Goal: Transaction & Acquisition: Book appointment/travel/reservation

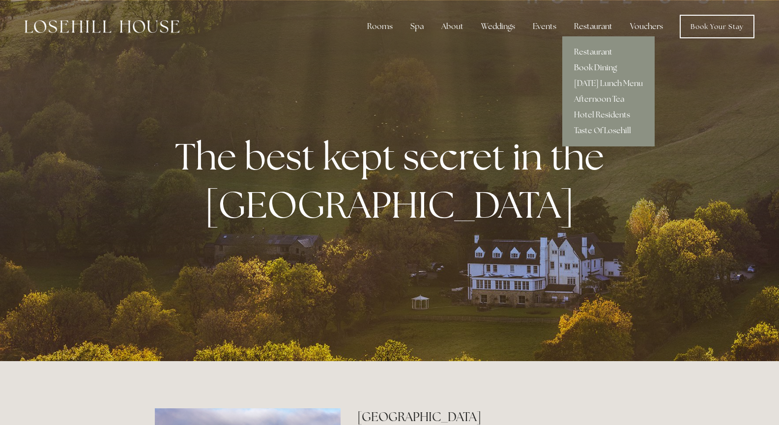
click at [594, 69] on link "Book Dining" at bounding box center [608, 68] width 92 height 16
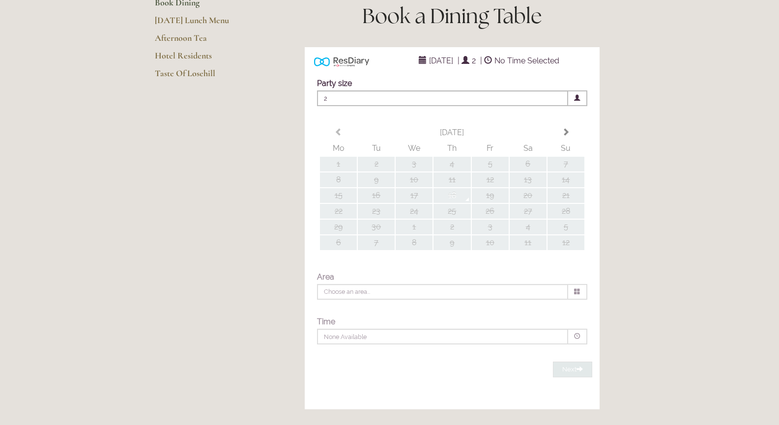
scroll to position [98, 0]
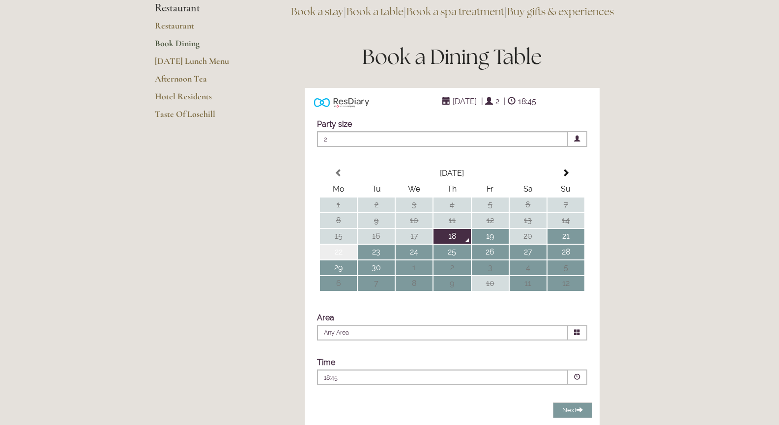
click at [340, 260] on td "22" at bounding box center [338, 252] width 37 height 15
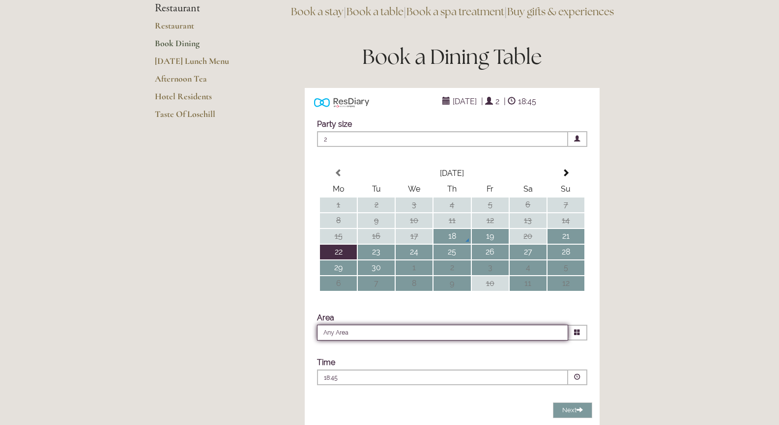
click at [436, 341] on input "Any Area" at bounding box center [442, 333] width 251 height 16
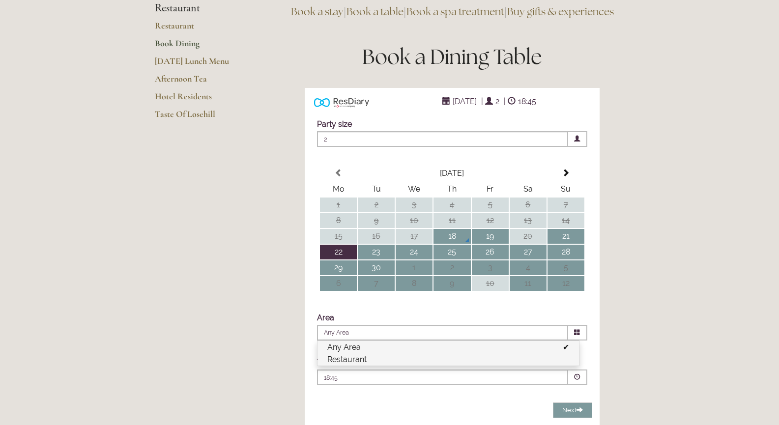
click at [359, 366] on li "Restaurant" at bounding box center [449, 359] width 262 height 12
type input "Restaurant"
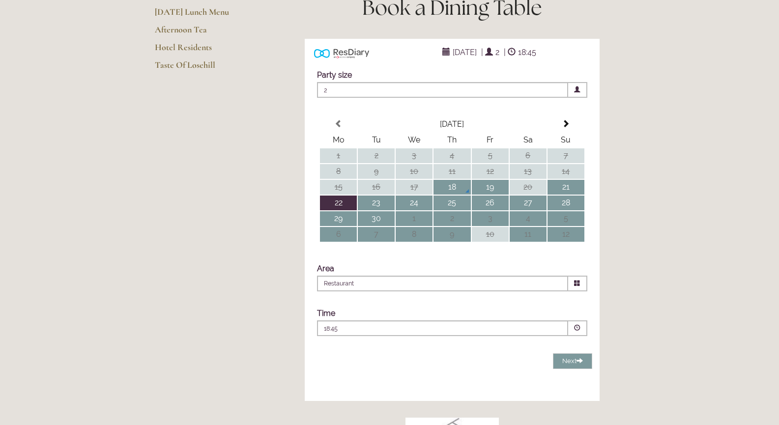
scroll to position [197, 0]
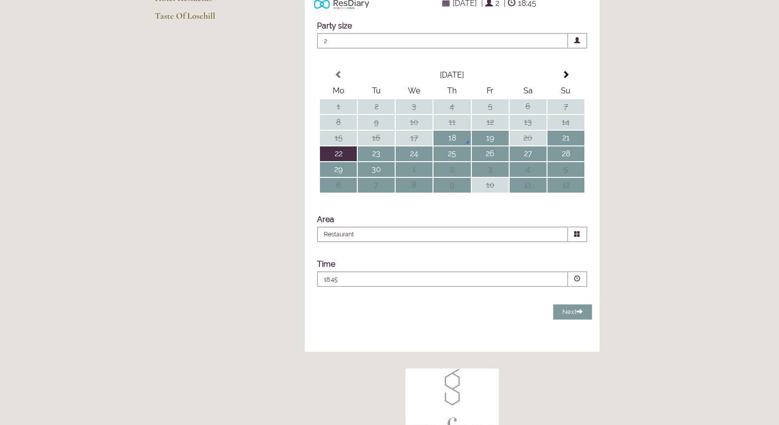
click at [445, 287] on div "18:45 Combined Shape Join Standby List" at bounding box center [442, 279] width 251 height 16
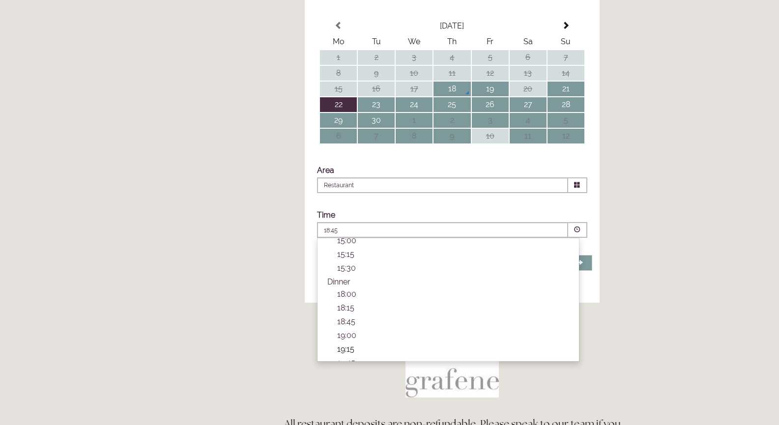
scroll to position [295, 0]
click at [348, 308] on p "18:45" at bounding box center [453, 302] width 232 height 9
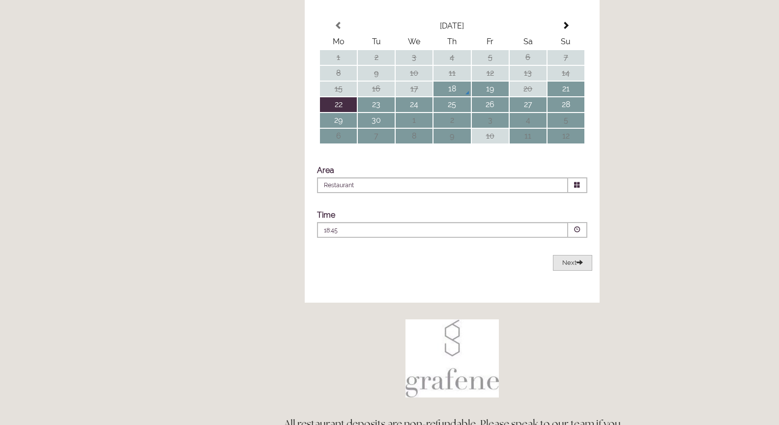
click at [568, 271] on button "Next Loading..." at bounding box center [572, 263] width 39 height 16
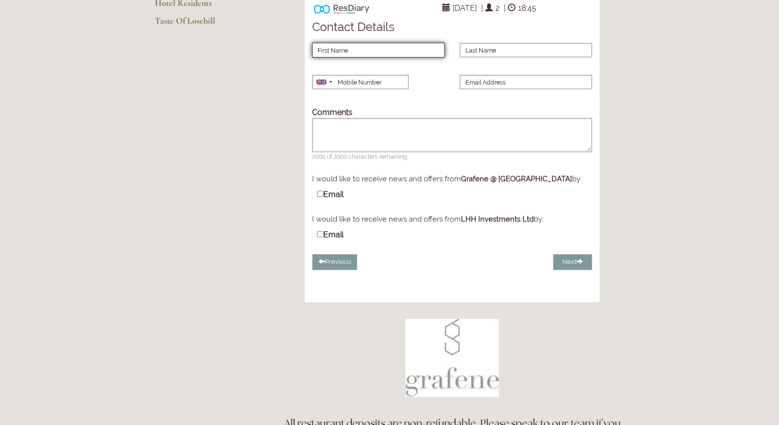
click at [325, 58] on input "First Name" at bounding box center [378, 50] width 133 height 15
type input "[PERSON_NAME]"
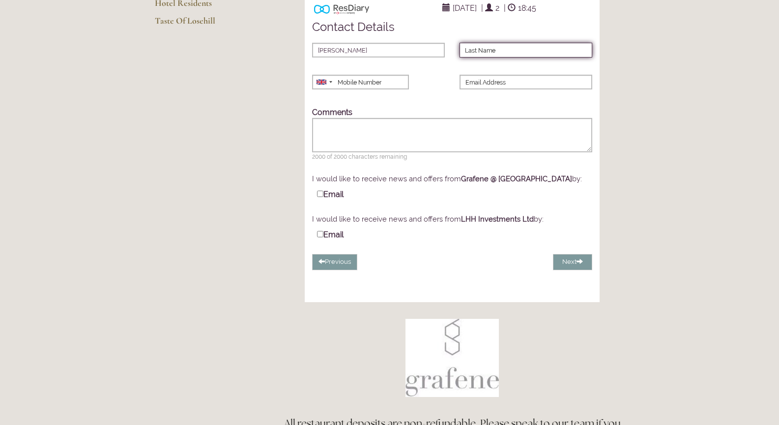
click at [485, 58] on input "Last Name" at bounding box center [526, 50] width 133 height 15
type input "[PERSON_NAME]"
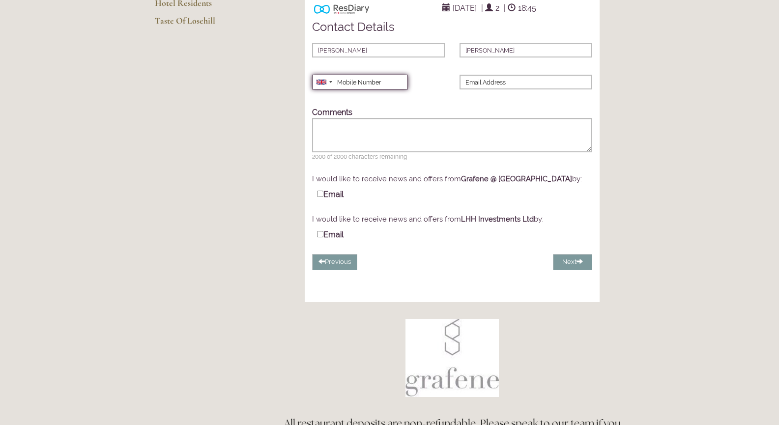
click at [376, 89] on input "Mobile Number" at bounding box center [360, 82] width 96 height 15
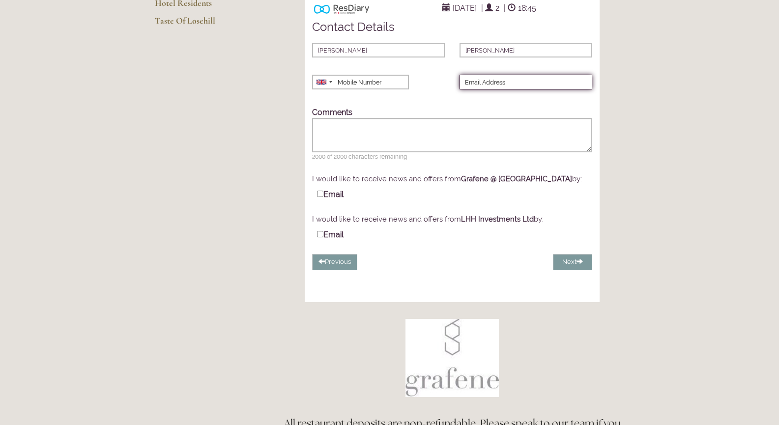
click at [474, 89] on input "Email Address" at bounding box center [526, 82] width 133 height 15
type input "[PERSON_NAME][EMAIL_ADDRESS][DOMAIN_NAME]"
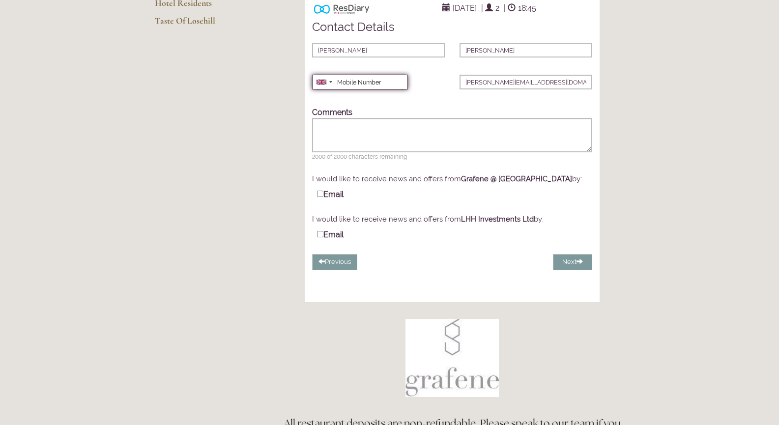
type input "07746305926"
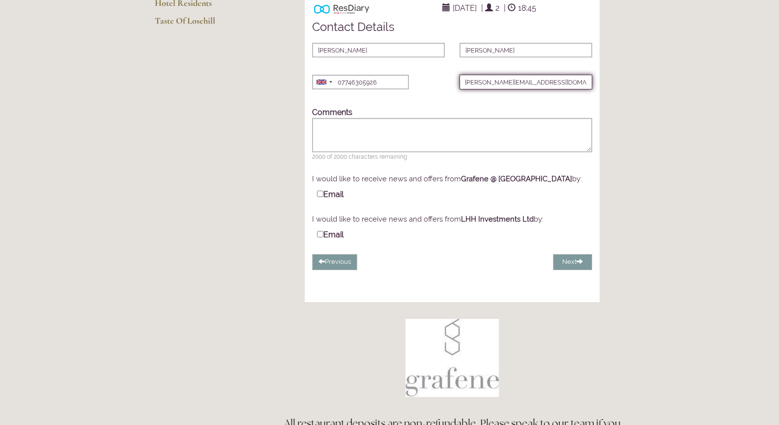
click at [476, 89] on input "[PERSON_NAME][EMAIL_ADDRESS][DOMAIN_NAME]" at bounding box center [526, 82] width 133 height 15
type input "[EMAIL_ADDRESS][DOMAIN_NAME]"
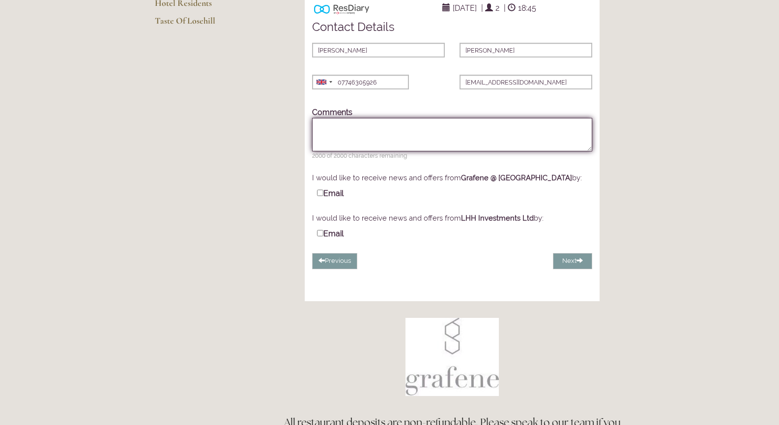
click at [418, 146] on textarea "Comments" at bounding box center [452, 134] width 280 height 33
click at [381, 141] on textarea "One person is a [MEDICAL_DATA] and dairy free" at bounding box center [452, 134] width 280 height 33
type textarea "One person is a [MEDICAL_DATA] alergy and dairy free"
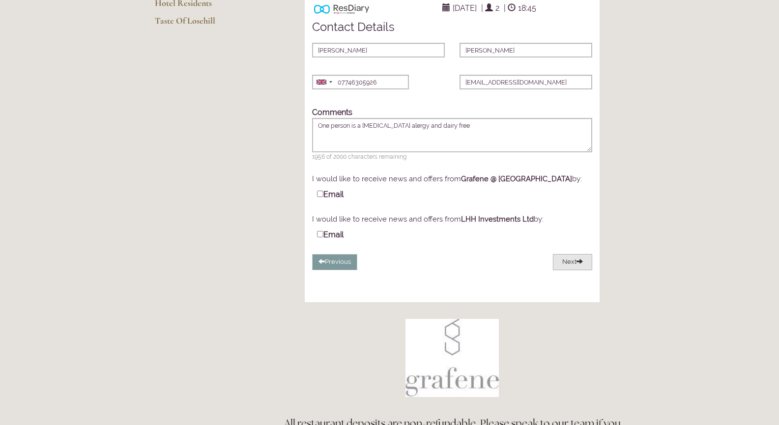
click at [583, 264] on span at bounding box center [580, 261] width 6 height 6
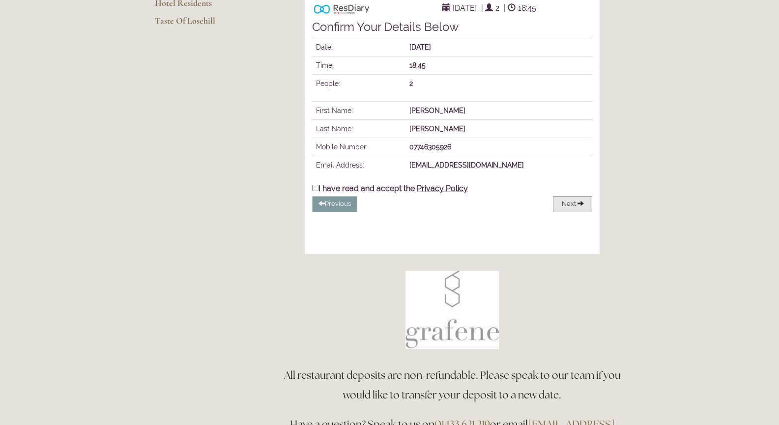
click at [569, 207] on span "Next" at bounding box center [569, 203] width 14 height 7
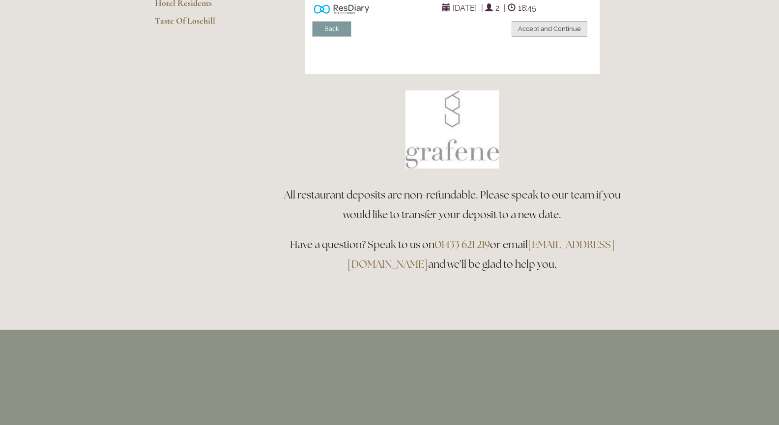
click at [549, 37] on button "Accept and Continue" at bounding box center [550, 29] width 76 height 16
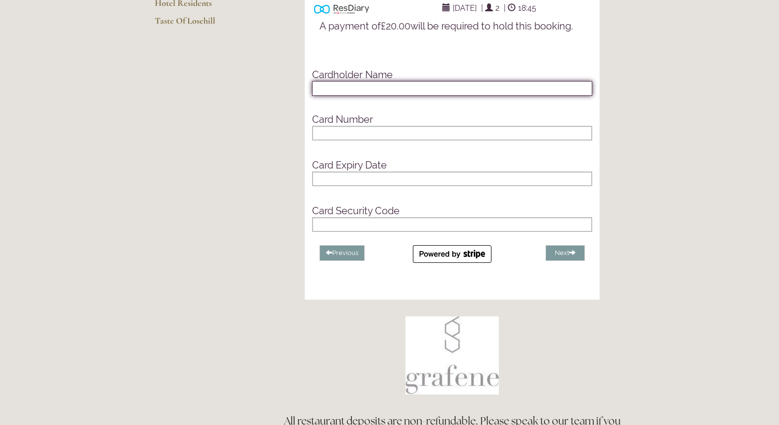
click at [382, 96] on input "text" at bounding box center [452, 88] width 280 height 15
type input "A S [PERSON_NAME]"
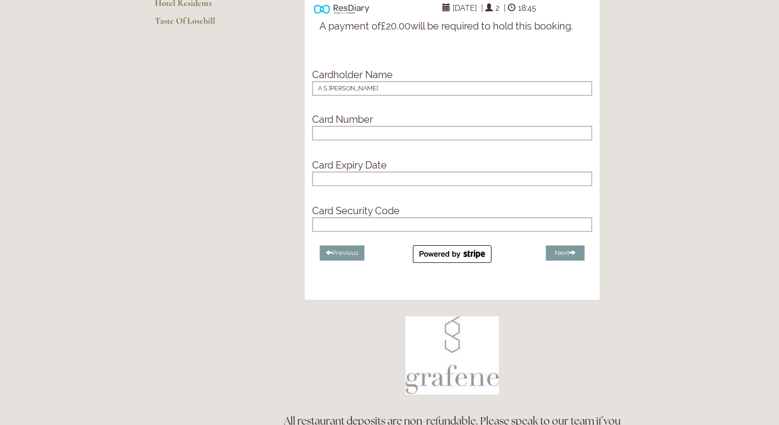
click at [351, 141] on div at bounding box center [452, 133] width 280 height 15
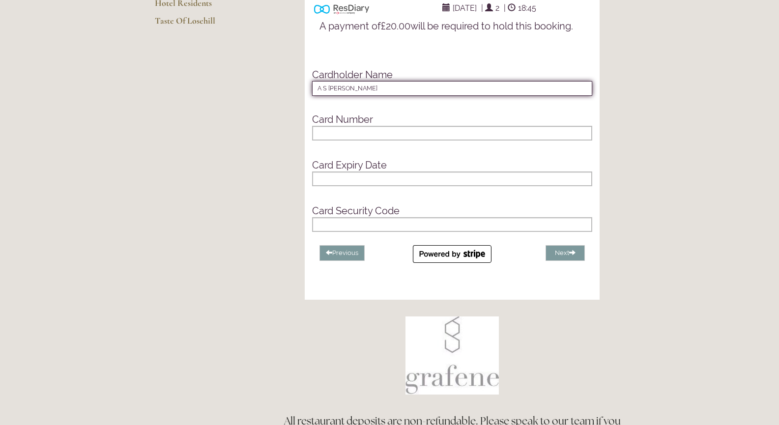
click at [381, 96] on input "A S [PERSON_NAME]" at bounding box center [452, 88] width 280 height 15
drag, startPoint x: 364, startPoint y: 105, endPoint x: 292, endPoint y: 109, distance: 71.9
click at [293, 109] on div "ResDiary Widget [DATE] | 2 | 18:45 Choose a Venue" at bounding box center [452, 147] width 345 height 305
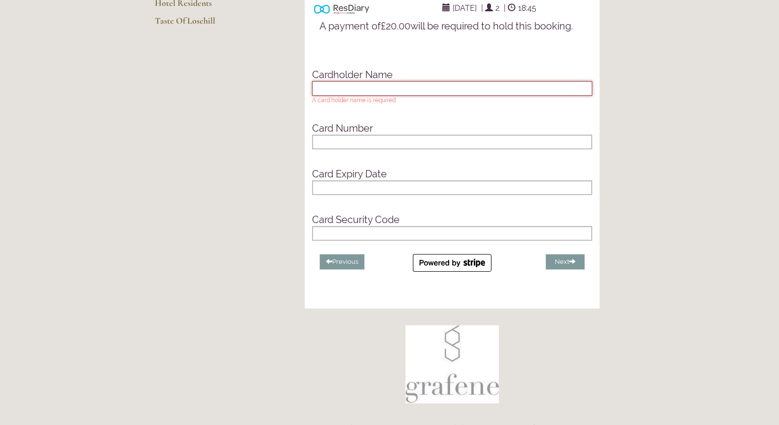
click at [352, 96] on input "text" at bounding box center [452, 88] width 280 height 15
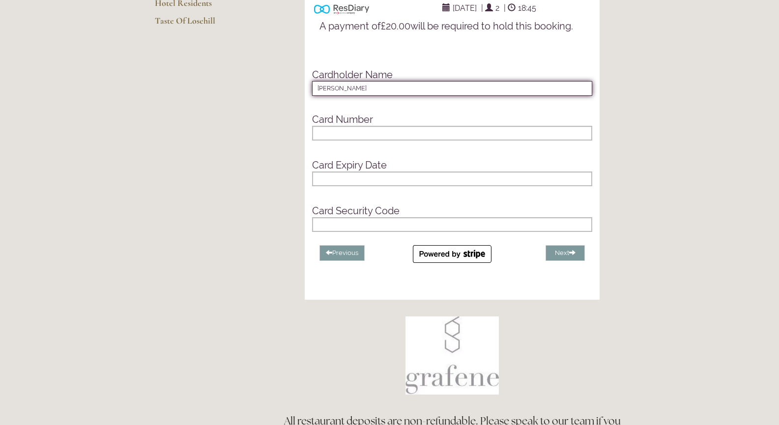
type input "[PERSON_NAME]"
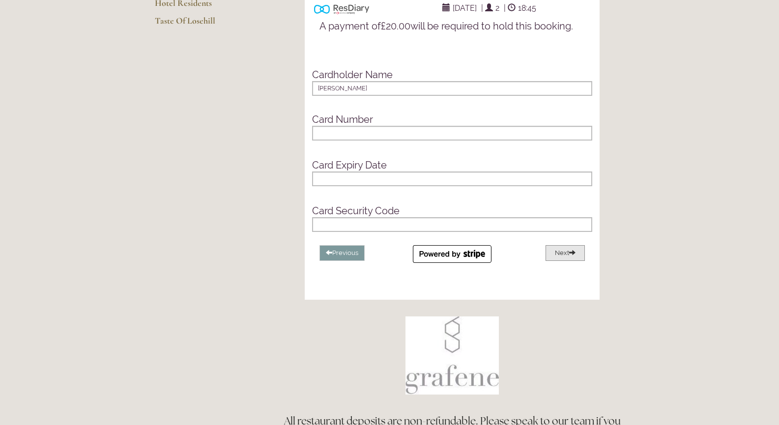
click at [557, 262] on button "Next" at bounding box center [565, 253] width 39 height 16
